Goal: Entertainment & Leisure: Consume media (video, audio)

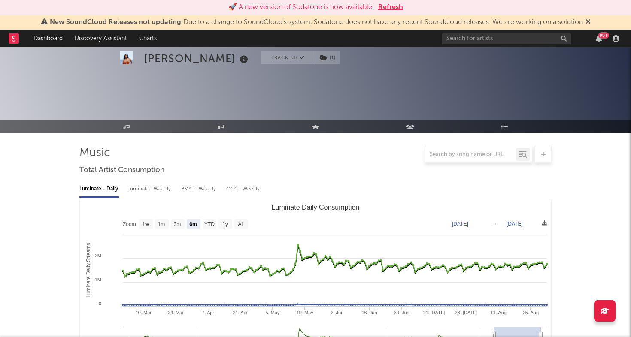
select select "6m"
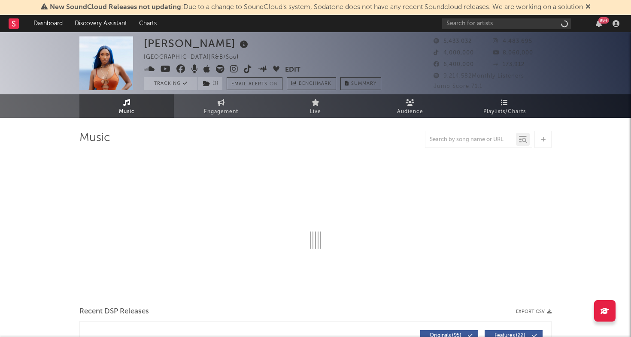
select select "6m"
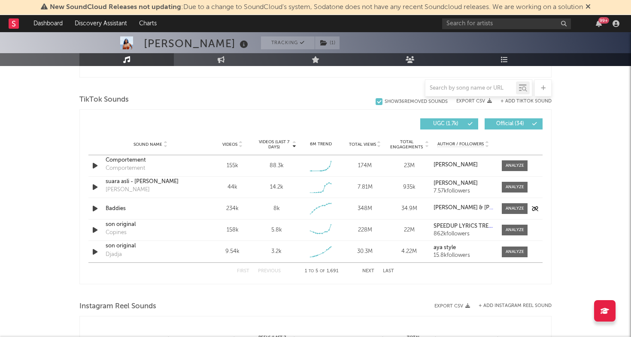
scroll to position [553, 0]
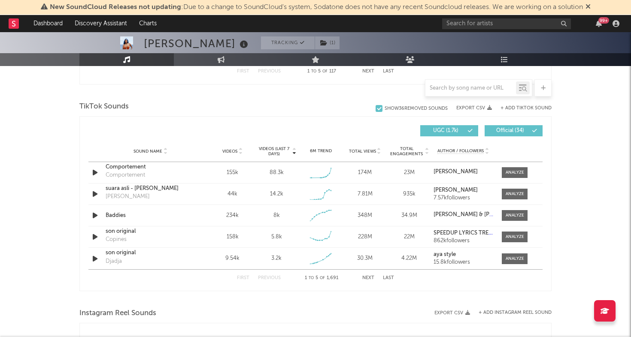
click at [491, 31] on div "99 +" at bounding box center [532, 23] width 180 height 17
click at [494, 22] on input "text" at bounding box center [506, 23] width 129 height 11
type input "B"
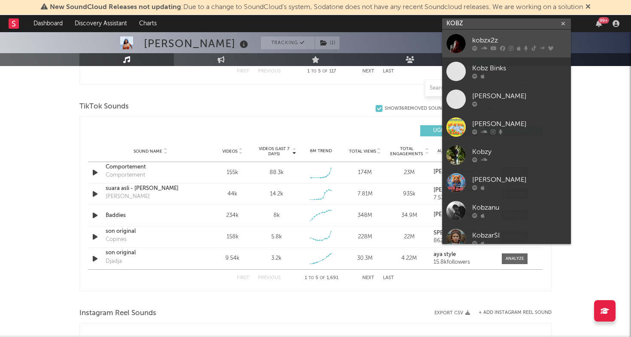
type input "KOBZ"
click at [476, 38] on div "kobzx2z" at bounding box center [519, 41] width 94 height 10
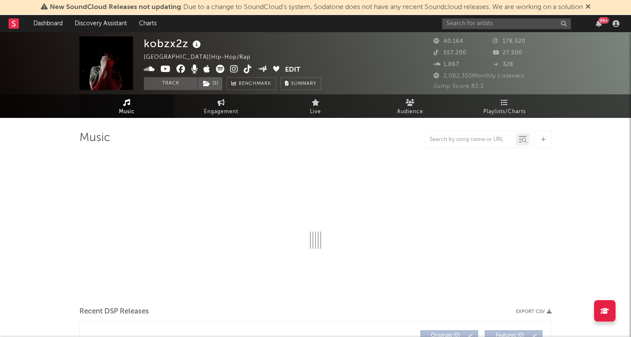
select select "6m"
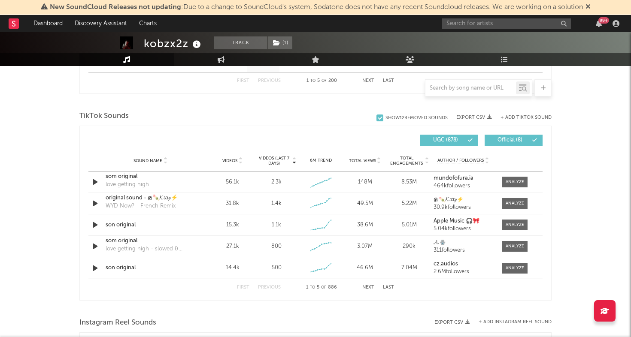
scroll to position [545, 0]
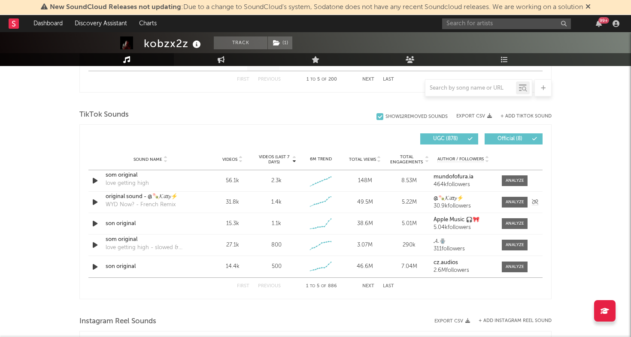
click at [89, 203] on div at bounding box center [95, 202] width 15 height 11
click at [97, 203] on icon "button" at bounding box center [95, 202] width 9 height 11
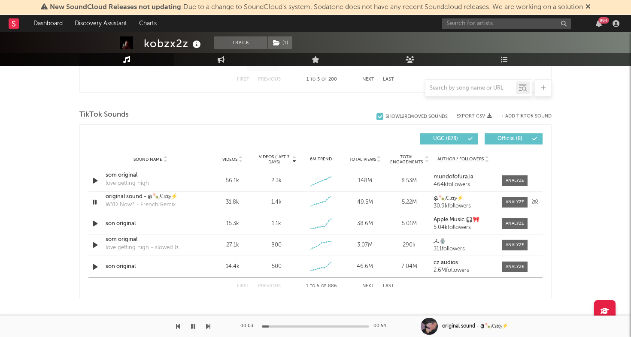
click at [95, 202] on icon "button" at bounding box center [95, 202] width 8 height 11
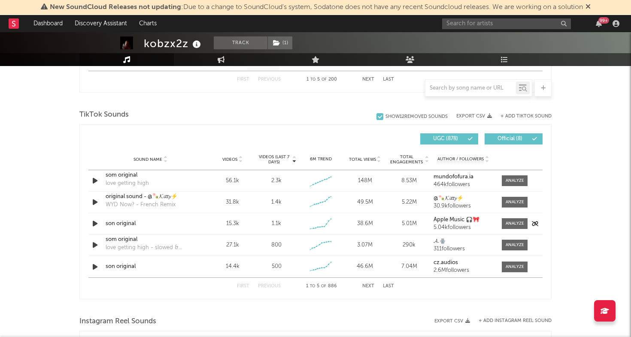
click at [96, 225] on icon "button" at bounding box center [95, 223] width 9 height 11
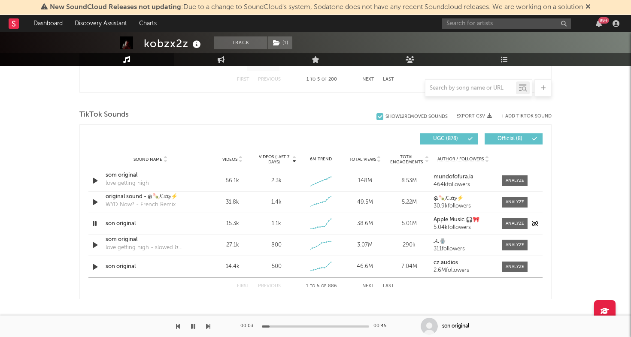
click at [96, 225] on icon "button" at bounding box center [95, 223] width 8 height 11
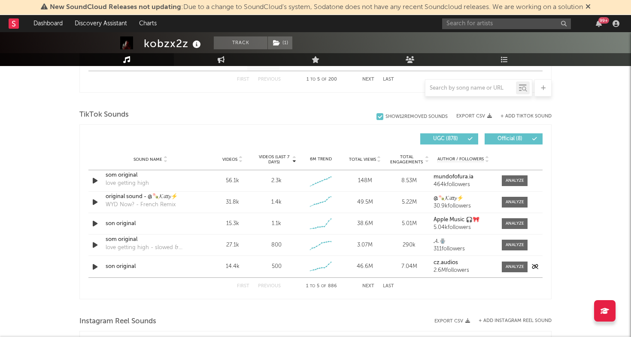
click at [94, 268] on icon "button" at bounding box center [95, 267] width 9 height 11
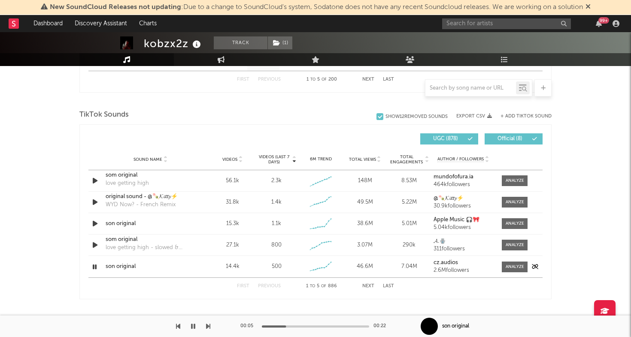
click at [94, 268] on icon "button" at bounding box center [95, 267] width 8 height 11
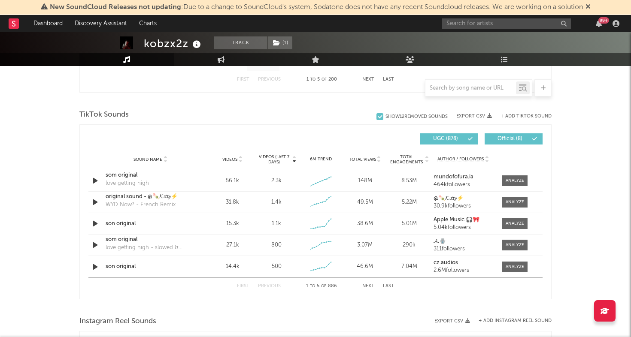
click at [370, 285] on button "Next" at bounding box center [368, 286] width 12 height 5
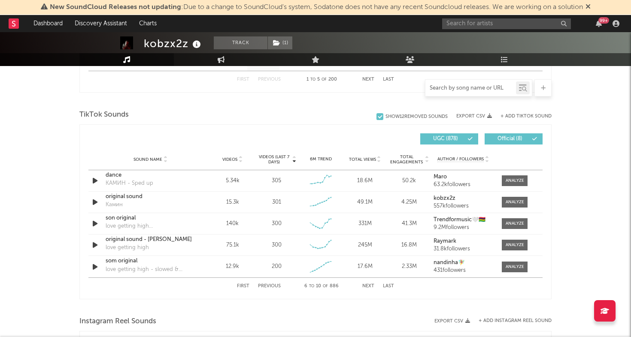
click at [451, 85] on input "text" at bounding box center [470, 88] width 91 height 7
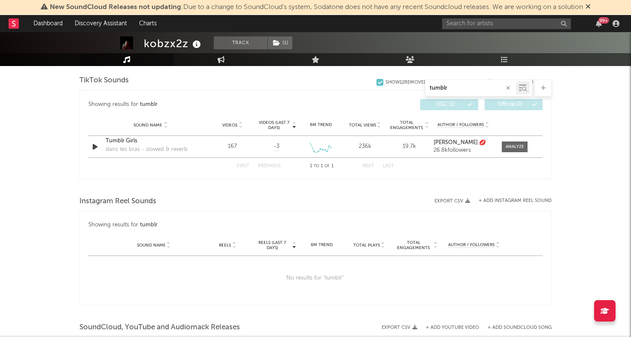
scroll to position [339, 0]
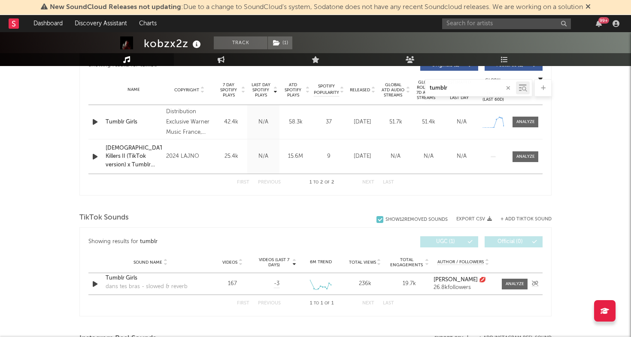
type input "tumblr"
click at [94, 291] on div "Sound Name Tumblr Girls dans tes bras - slowed & reverb Videos 167 Videos (last…" at bounding box center [315, 283] width 454 height 21
click at [94, 287] on icon "button" at bounding box center [95, 284] width 9 height 11
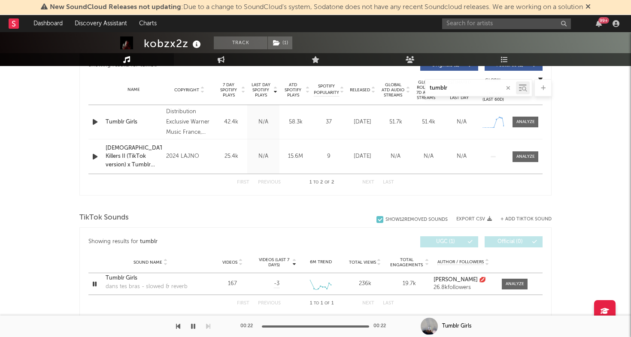
click at [596, 150] on div "kobzx2z Track ( 1 ) France | Hip-Hop/Rap Edit Track ( 1 ) Benchmark Summary 40,…" at bounding box center [315, 161] width 631 height 935
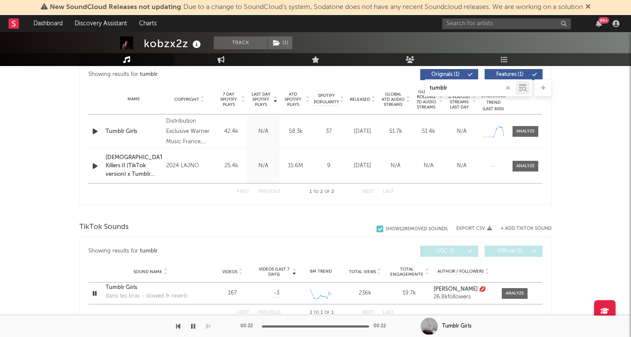
scroll to position [323, 0]
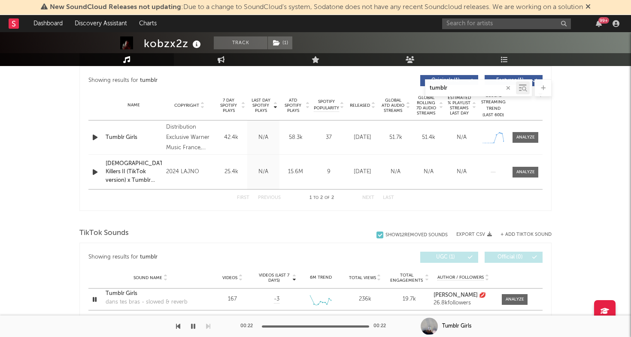
click at [586, 139] on div "kobzx2z Track ( 1 ) France | Hip-Hop/Rap Edit Track ( 1 ) Benchmark Summary 40,…" at bounding box center [315, 176] width 631 height 935
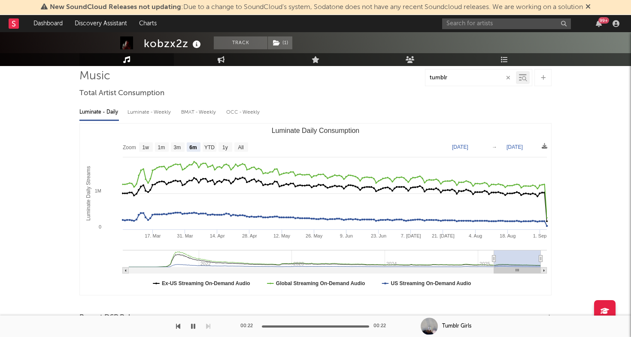
scroll to position [43, 0]
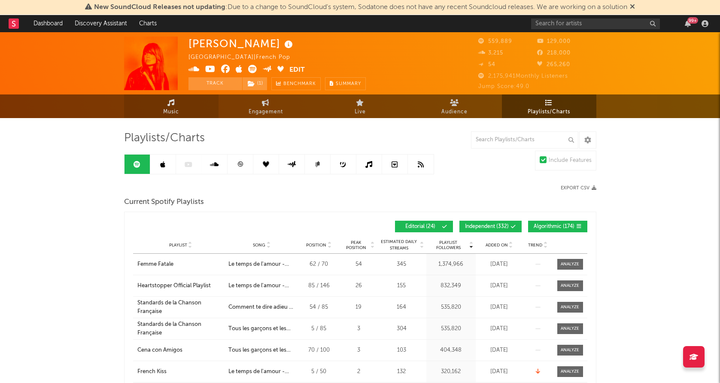
click at [181, 108] on link "Music" at bounding box center [171, 106] width 94 height 24
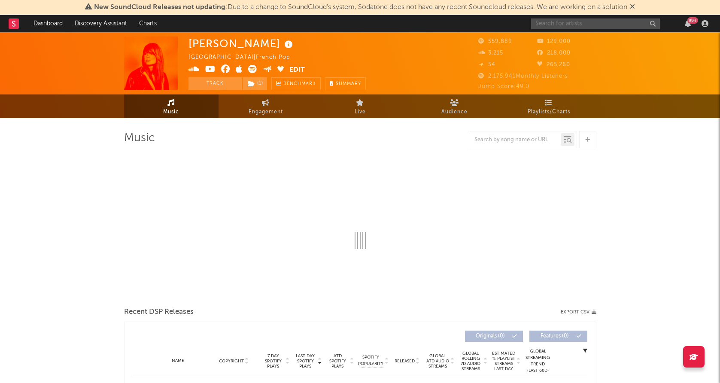
click at [599, 24] on input "text" at bounding box center [595, 23] width 129 height 11
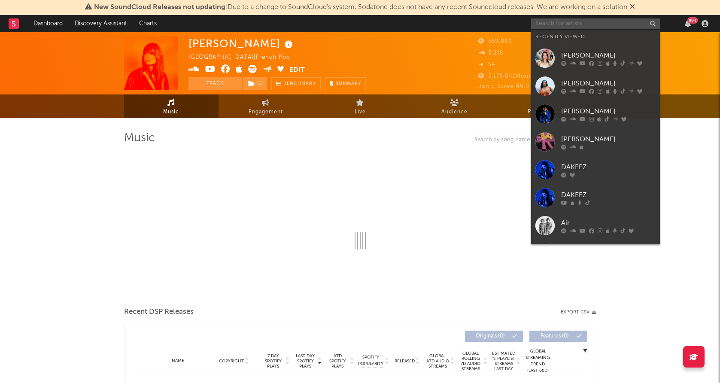
select select "6m"
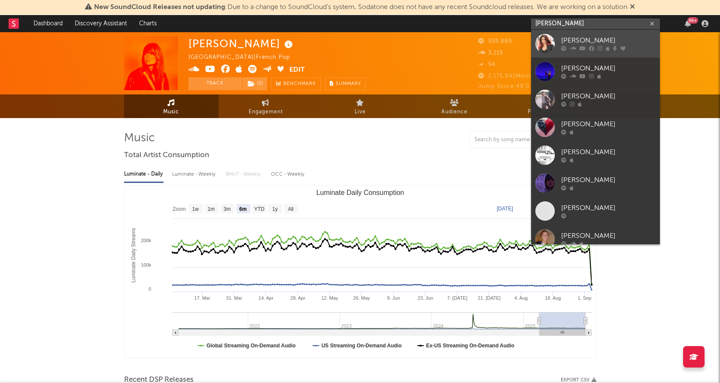
type input "larusso"
click at [542, 42] on div at bounding box center [544, 43] width 19 height 19
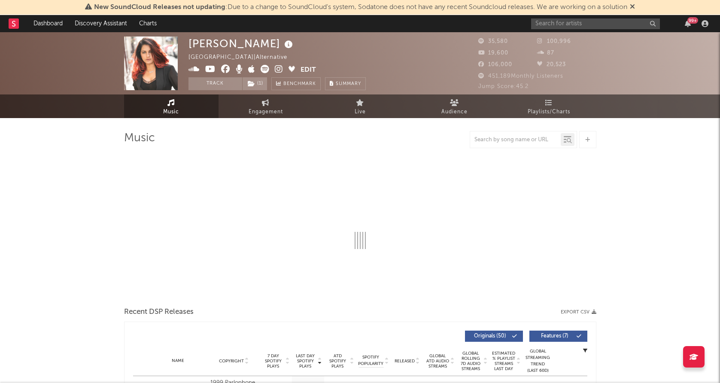
select select "6m"
